Goal: Task Accomplishment & Management: Manage account settings

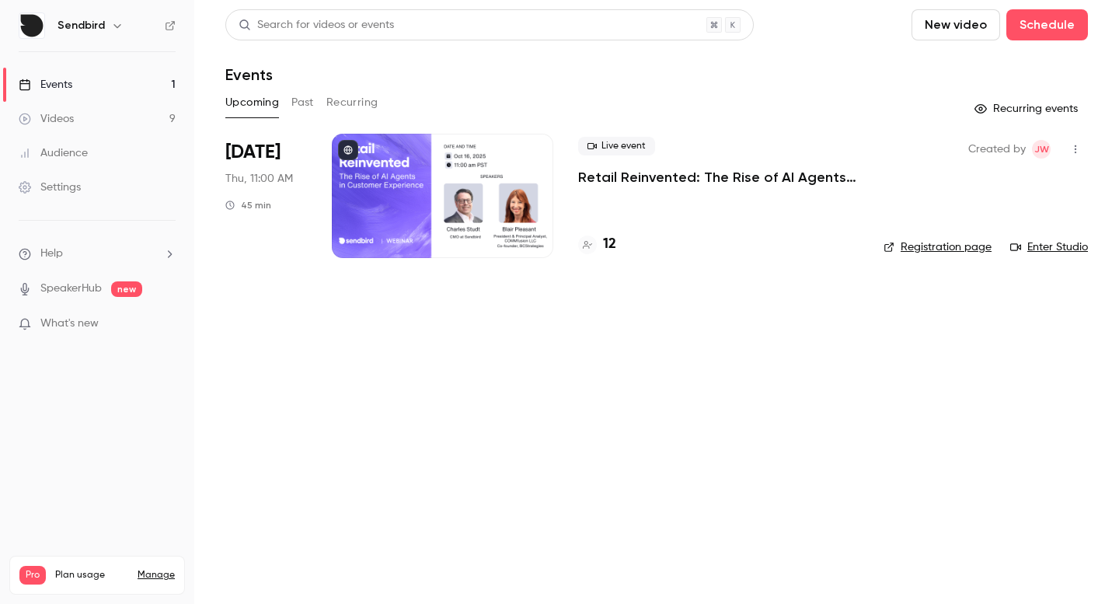
click at [684, 202] on div "Live event Retail Reinvented: The Rise of AI Agents in Customer Experience 12" at bounding box center [718, 196] width 281 height 124
click at [676, 181] on p "Retail Reinvented: The Rise of AI Agents in Customer Experience" at bounding box center [718, 177] width 281 height 19
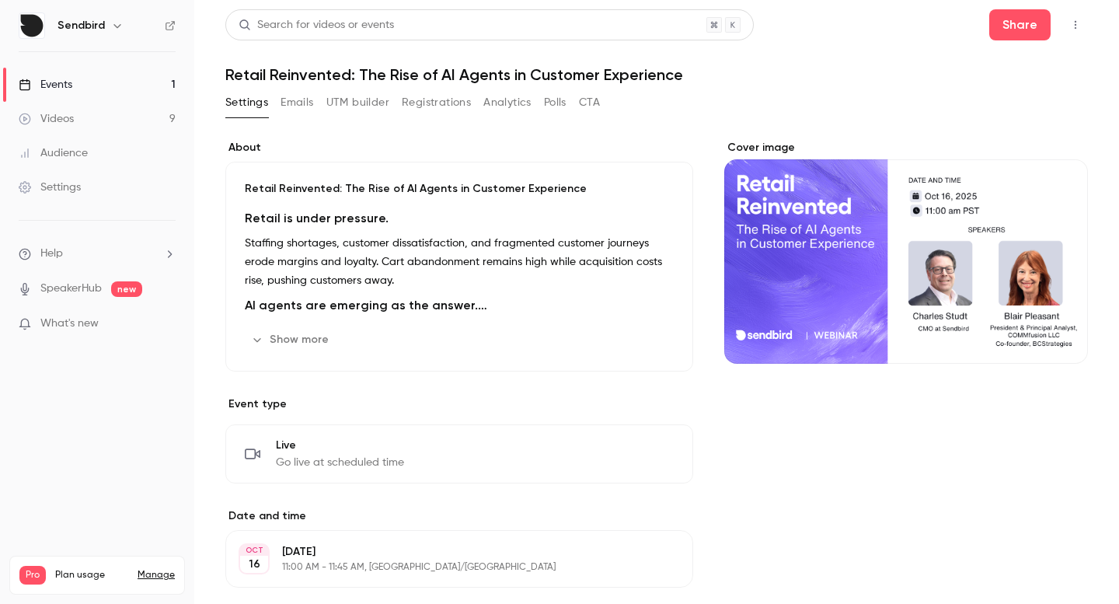
click at [426, 103] on button "Registrations" at bounding box center [436, 102] width 69 height 25
